Goal: Task Accomplishment & Management: Manage account settings

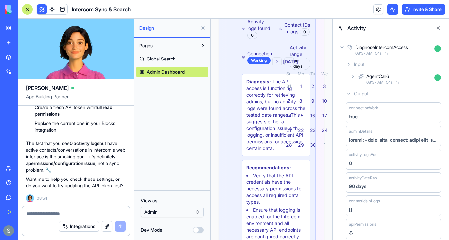
click at [338, 45] on div "DiagnoseIntercomAccess 08:37 AM 54 s" at bounding box center [391, 49] width 106 height 15
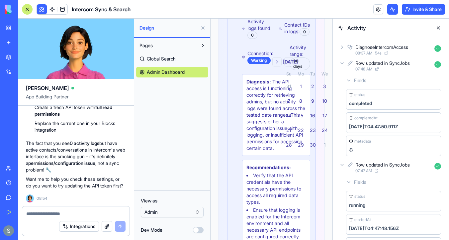
click at [341, 47] on icon at bounding box center [341, 46] width 5 height 5
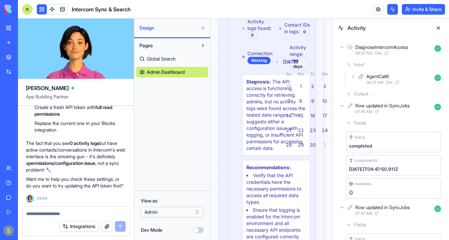
click at [347, 95] on icon at bounding box center [348, 93] width 5 height 5
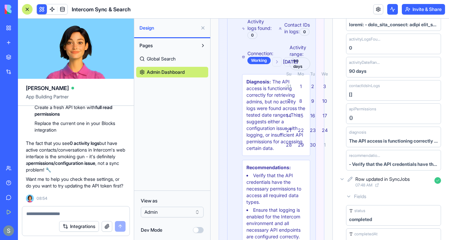
scroll to position [158, 0]
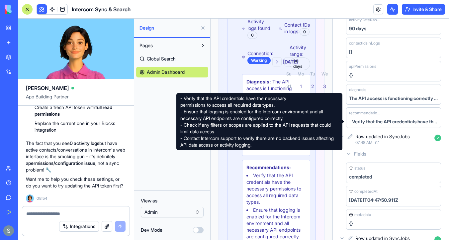
click at [369, 120] on div "- Verify that the API credentials have the necessary permissions to access all …" at bounding box center [393, 121] width 89 height 7
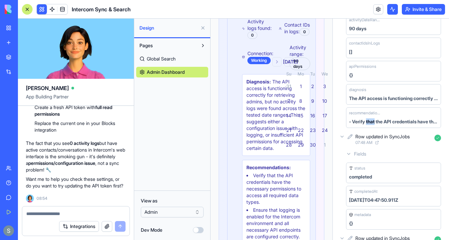
click at [369, 120] on div "- Verify that the API credentials have the necessary permissions to access all …" at bounding box center [393, 121] width 89 height 7
copy div "- Verify that the API credentials have the necessary permissions to access all …"
click at [48, 215] on textarea at bounding box center [75, 213] width 99 height 7
type textarea "*"
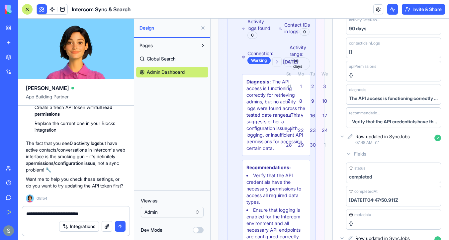
type textarea "**********"
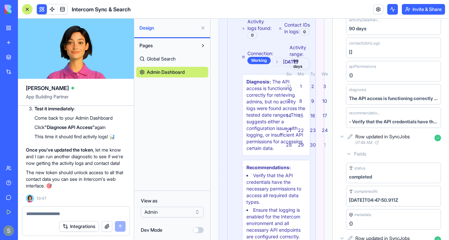
scroll to position [0, 0]
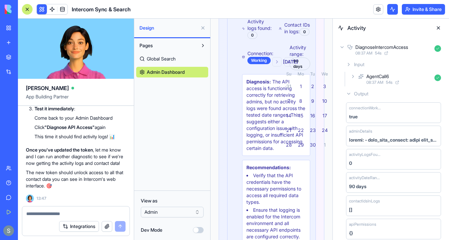
click at [341, 46] on icon at bounding box center [341, 46] width 5 height 5
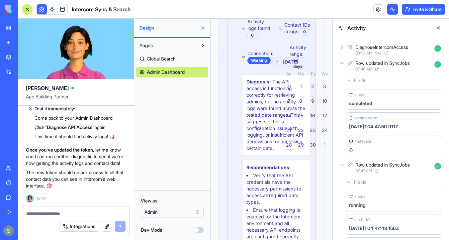
click at [340, 60] on icon at bounding box center [341, 62] width 5 height 5
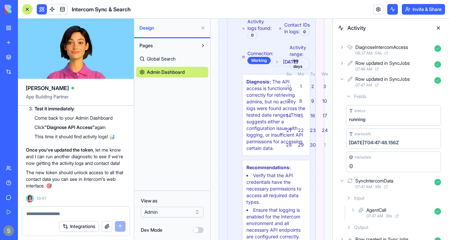
click at [340, 77] on icon at bounding box center [341, 78] width 5 height 5
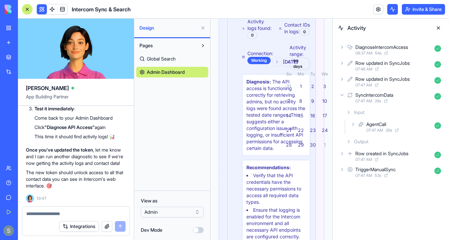
click at [339, 100] on div "SyncIntercomData 07:47 AM 39 s" at bounding box center [391, 97] width 106 height 15
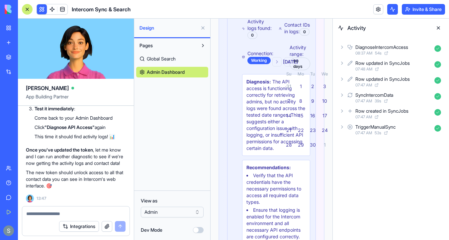
scroll to position [11485, 0]
click at [44, 214] on textarea at bounding box center [75, 213] width 99 height 7
type textarea "**********"
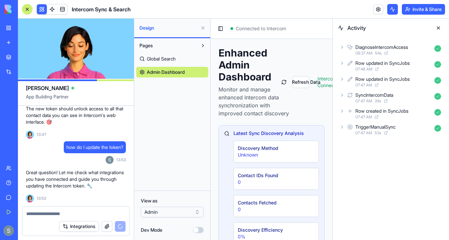
scroll to position [11822, 0]
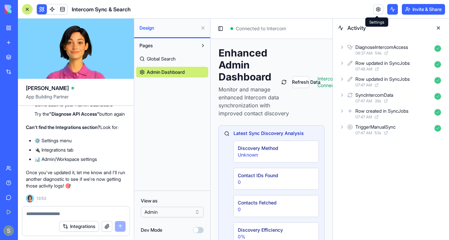
click at [378, 12] on link at bounding box center [378, 9] width 10 height 10
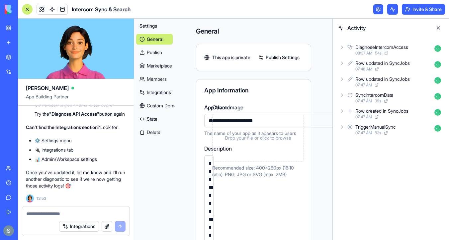
scroll to position [0, 1]
click at [153, 95] on link "Integrations" at bounding box center [154, 92] width 37 height 11
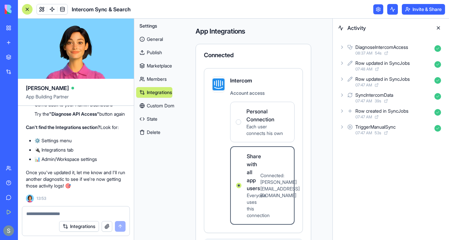
click at [437, 29] on button at bounding box center [438, 28] width 11 height 11
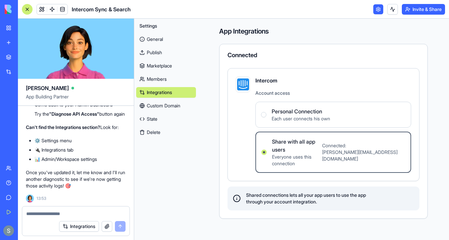
click at [55, 210] on textarea at bounding box center [75, 213] width 99 height 7
paste textarea "*"
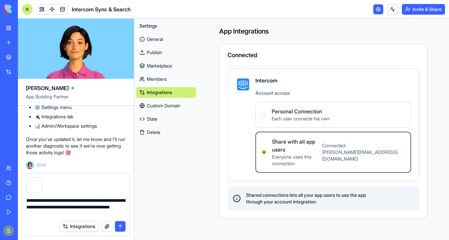
type textarea "**********"
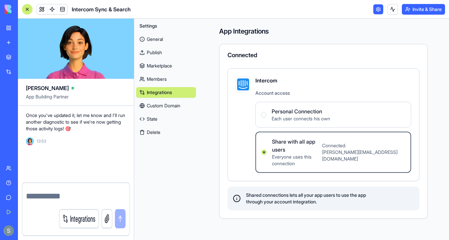
scroll to position [11879, 0]
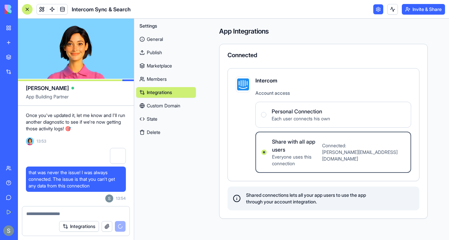
click at [266, 114] on Connection "Personal Connection Each user connects his own" at bounding box center [263, 114] width 5 height 5
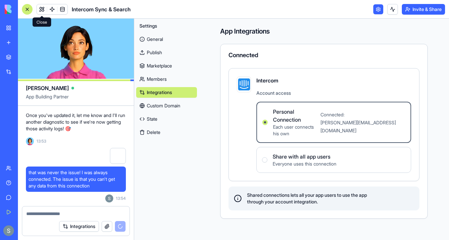
click at [42, 12] on link at bounding box center [42, 9] width 10 height 10
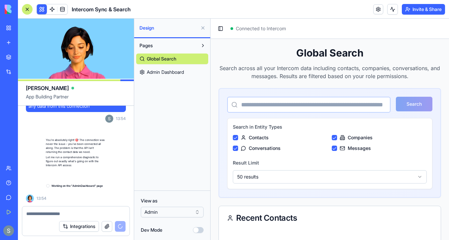
scroll to position [11965, 0]
